Goal: Contribute content

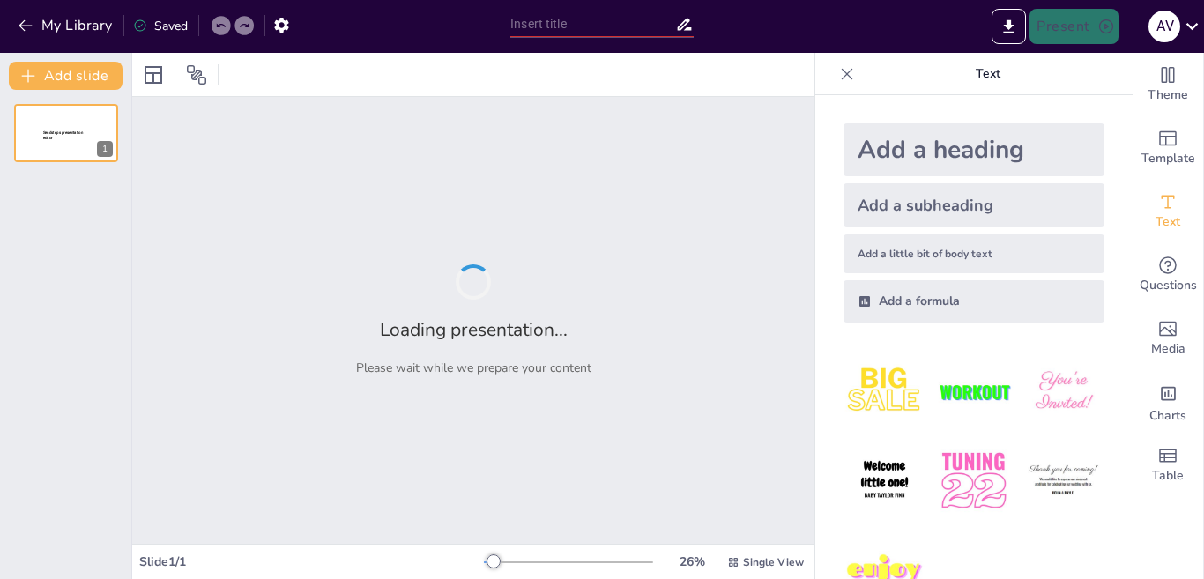
type input "Diversidad y Distribución de las Comunidades Originarias en [GEOGRAPHIC_DATA]"
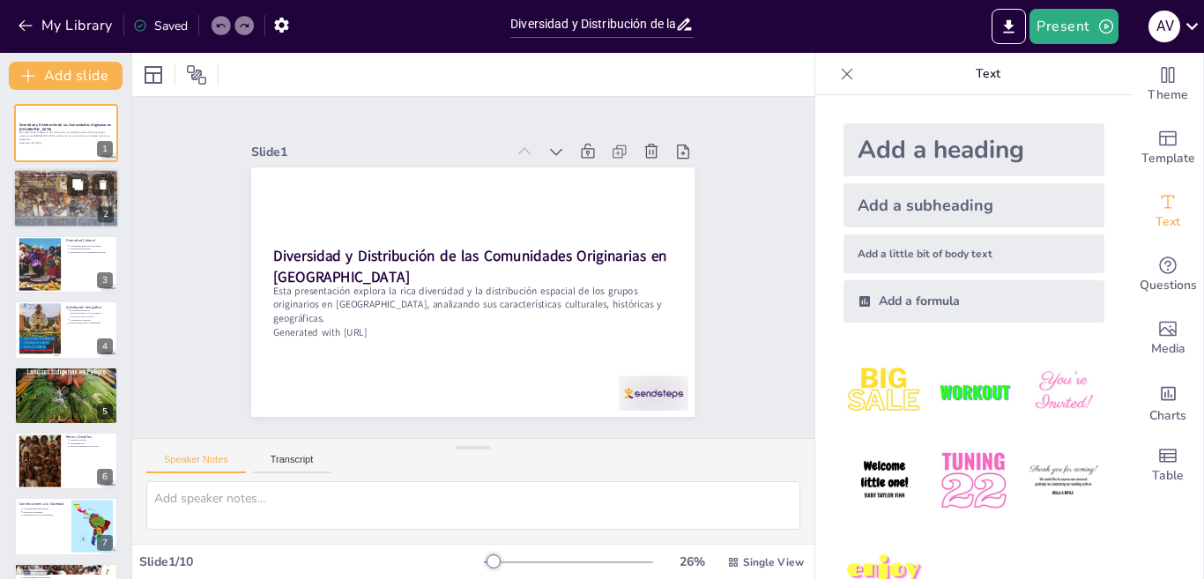
click at [33, 188] on p "Retos actuales" at bounding box center [68, 187] width 92 height 4
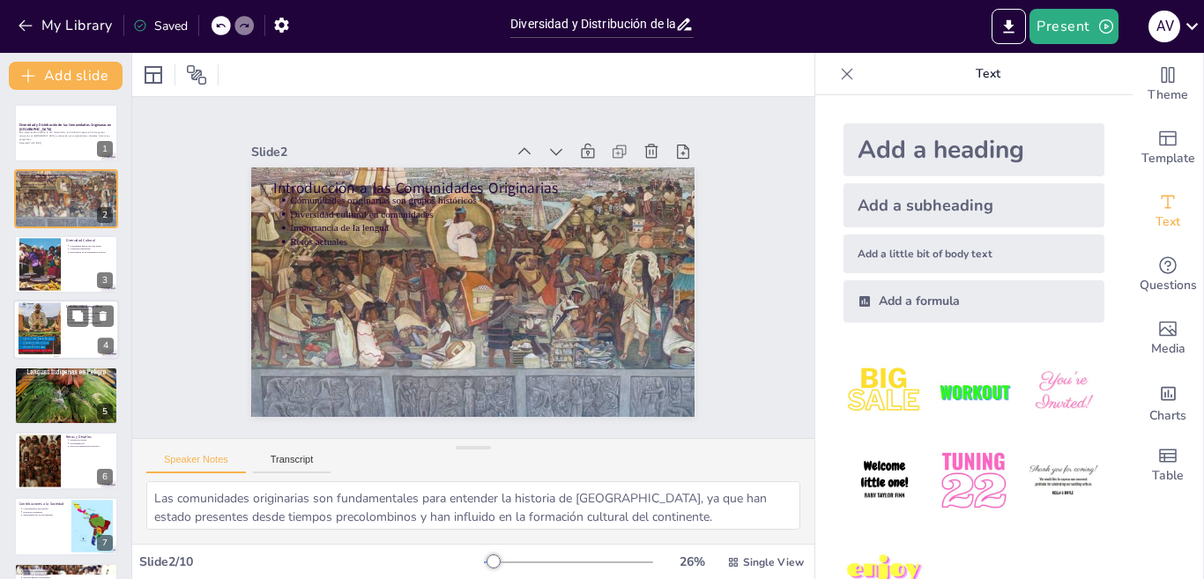
click at [57, 315] on div at bounding box center [40, 330] width 42 height 60
type textarea "La distribución geográfica de los grupos originarios abarca todo el continente …"
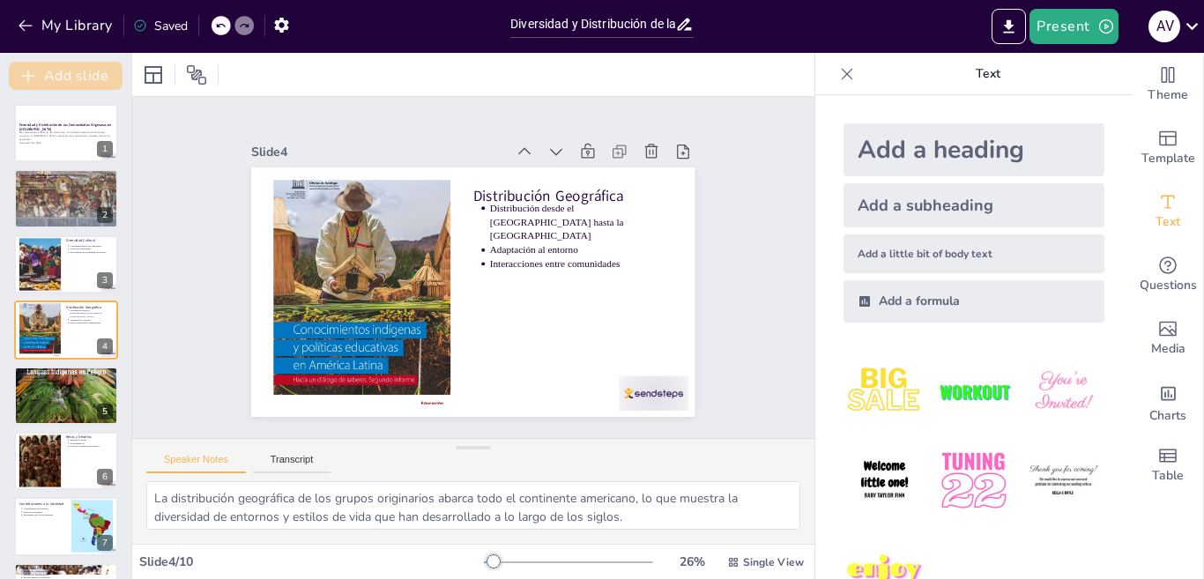
click at [46, 75] on button "Add slide" at bounding box center [66, 76] width 114 height 28
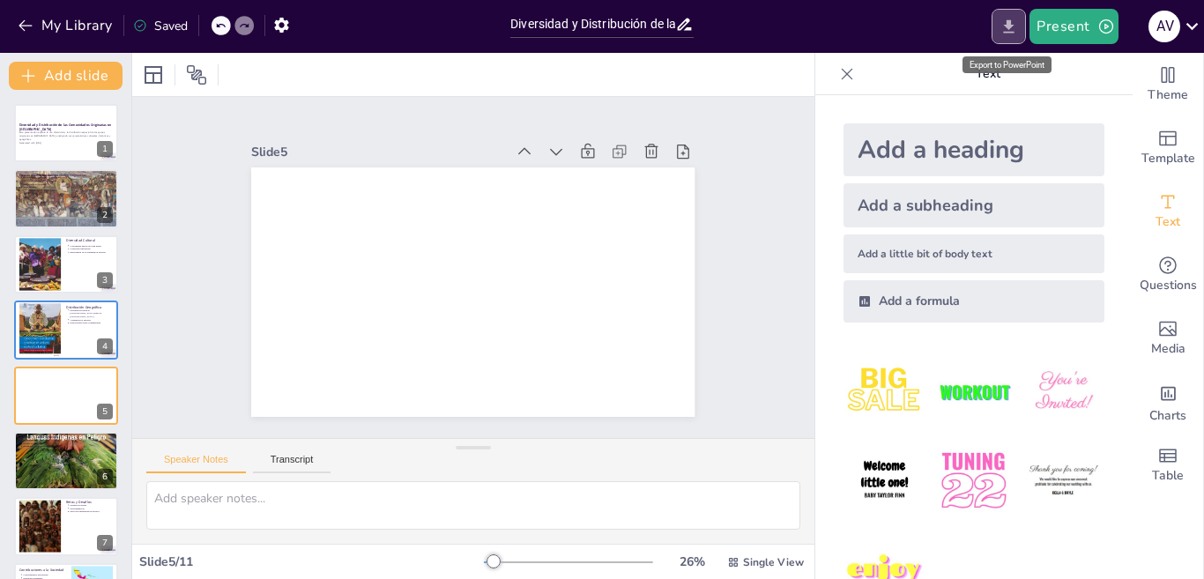
click at [1011, 23] on icon "Export to PowerPoint" at bounding box center [1009, 25] width 11 height 13
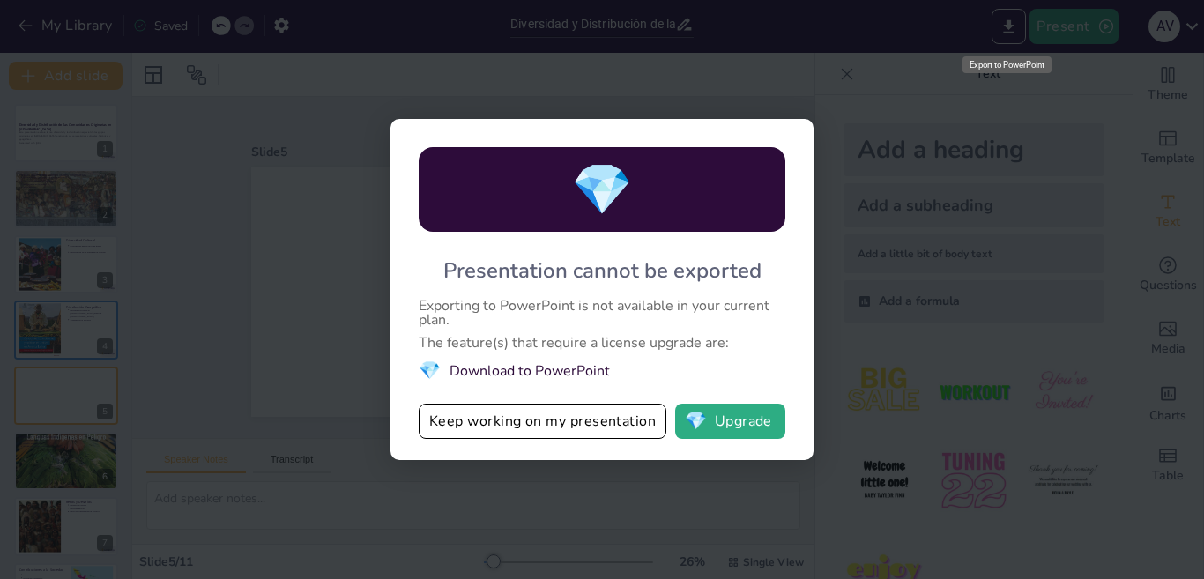
click at [545, 381] on li "💎 Download to PowerPoint" at bounding box center [602, 371] width 367 height 24
click at [715, 431] on button "💎 Upgrade" at bounding box center [730, 421] width 110 height 35
